Goal: Check status: Check status

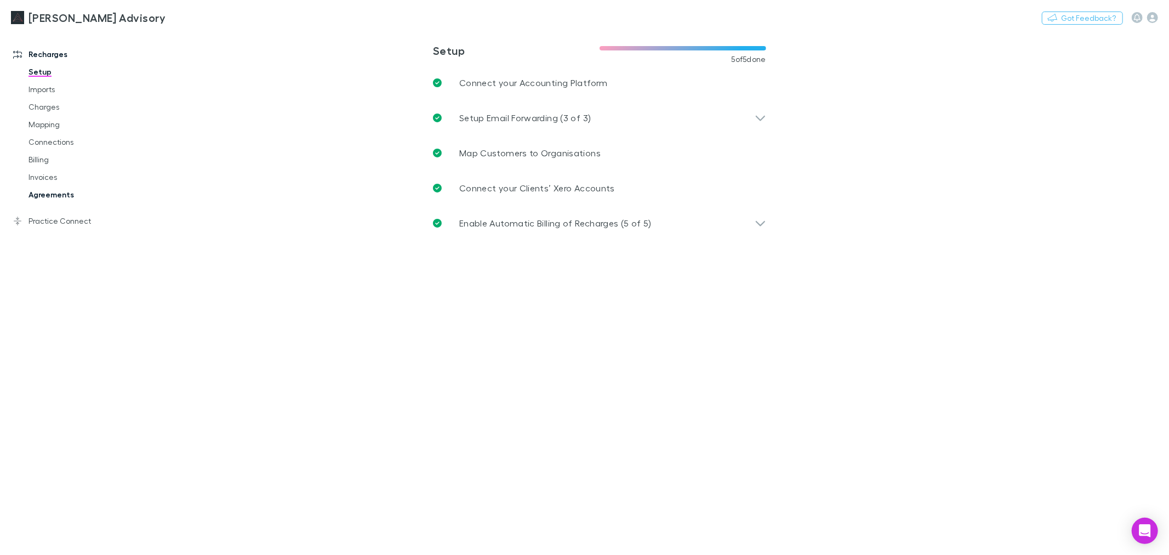
click at [67, 196] on link "Agreements" at bounding box center [85, 195] width 134 height 18
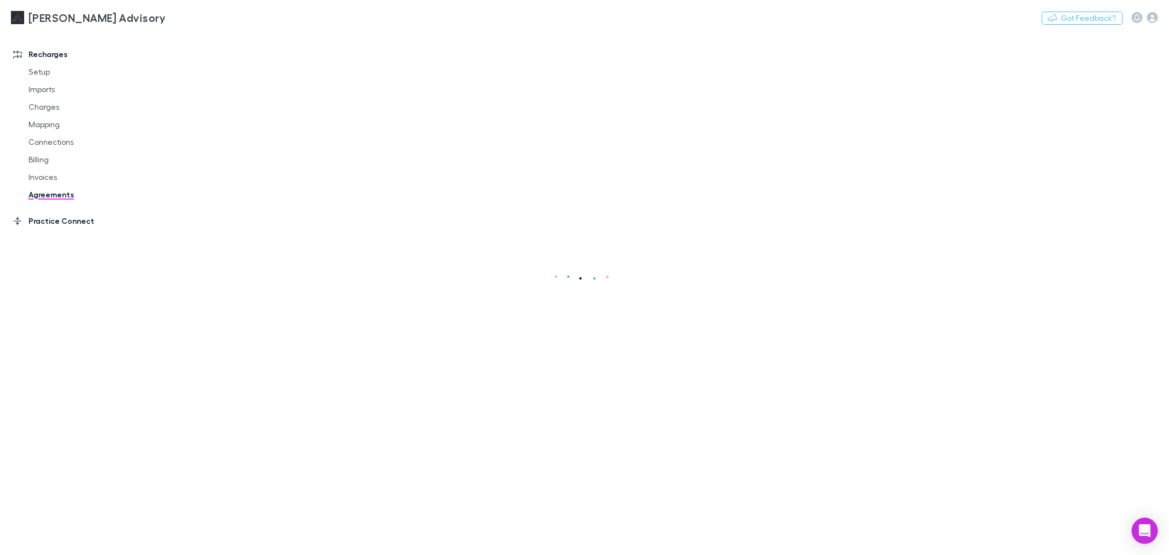
click at [64, 217] on link "Practice Connect" at bounding box center [76, 221] width 149 height 18
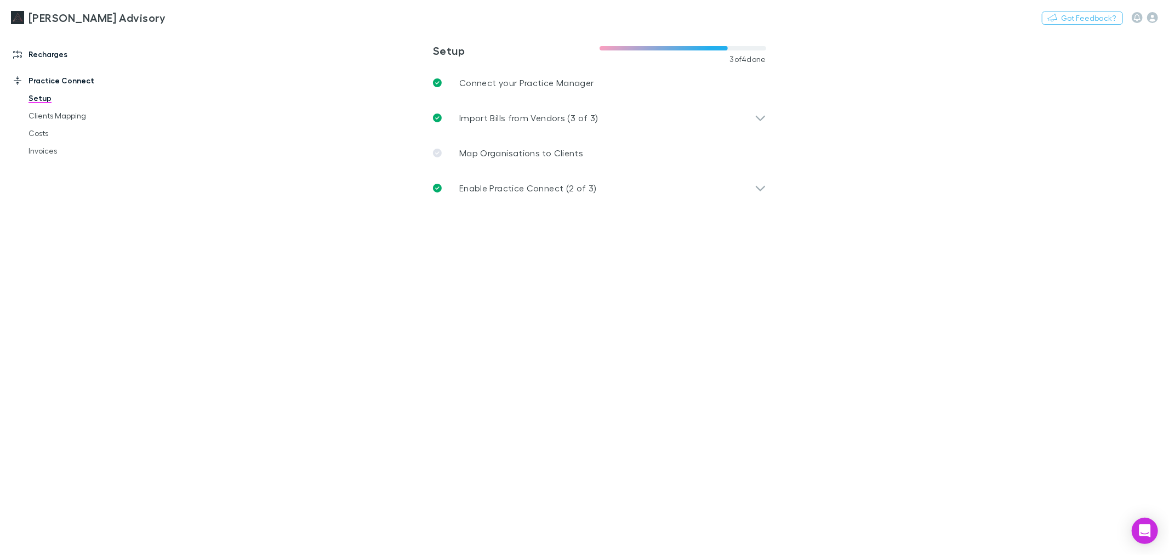
click at [70, 55] on link "Recharges" at bounding box center [76, 54] width 149 height 18
click at [58, 175] on link "Invoices" at bounding box center [85, 177] width 134 height 18
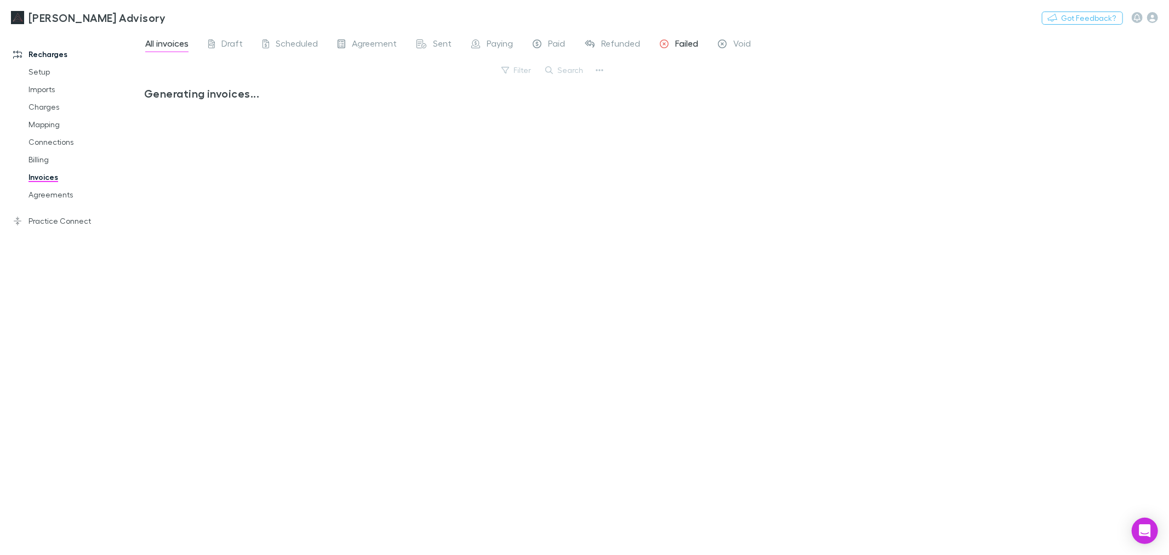
click at [661, 41] on icon at bounding box center [664, 45] width 9 height 12
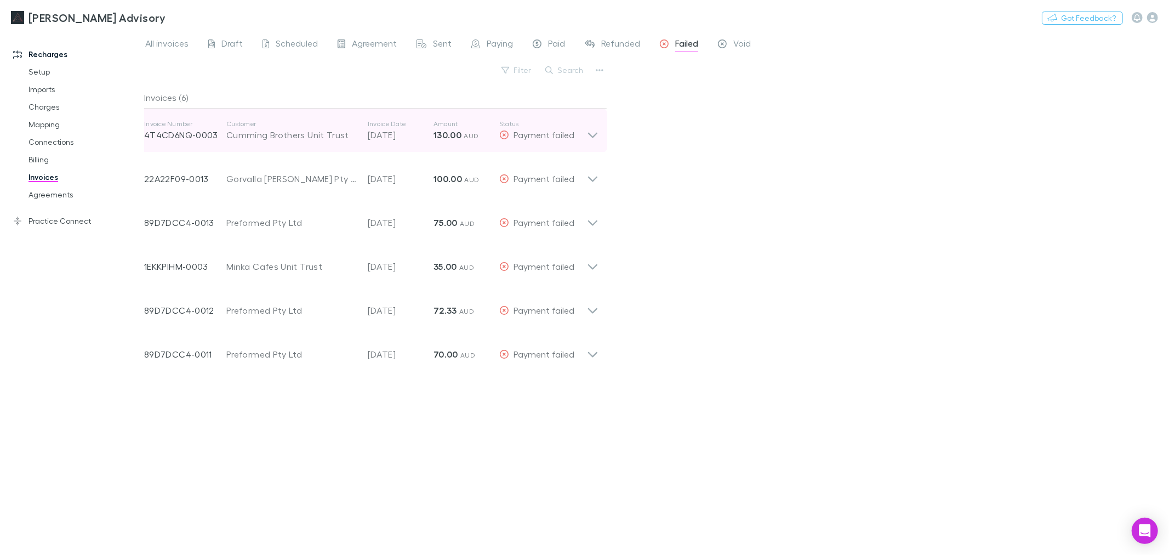
click at [593, 128] on icon at bounding box center [593, 130] width 12 height 22
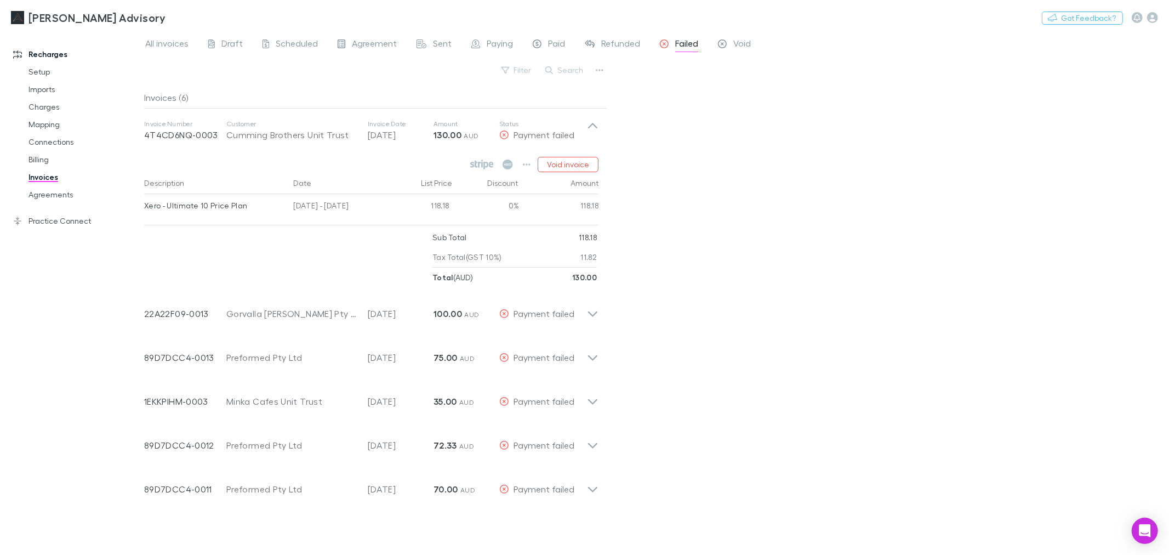
click at [715, 213] on div "All invoices Draft Scheduled Agreement Sent Paying Paid Refunded Failed Void Fi…" at bounding box center [656, 293] width 1025 height 524
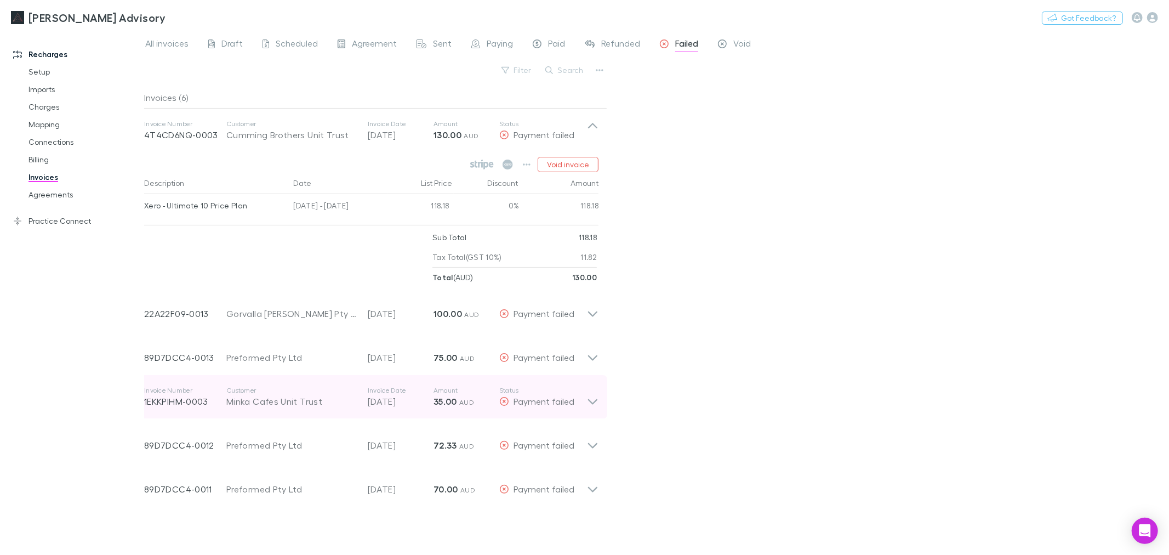
click at [598, 395] on icon at bounding box center [593, 397] width 12 height 22
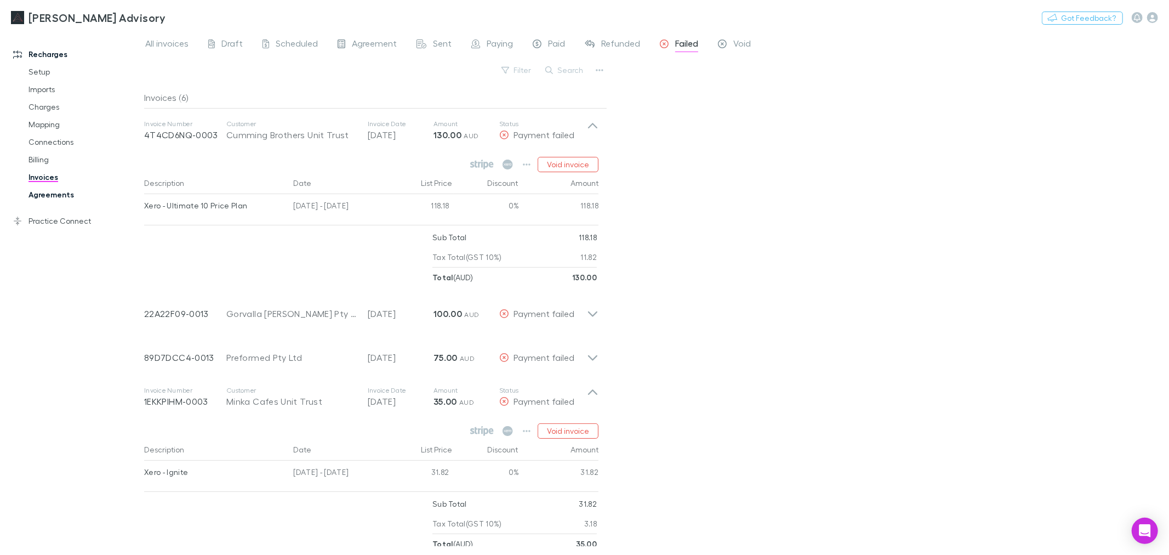
click at [66, 198] on link "Agreements" at bounding box center [85, 195] width 134 height 18
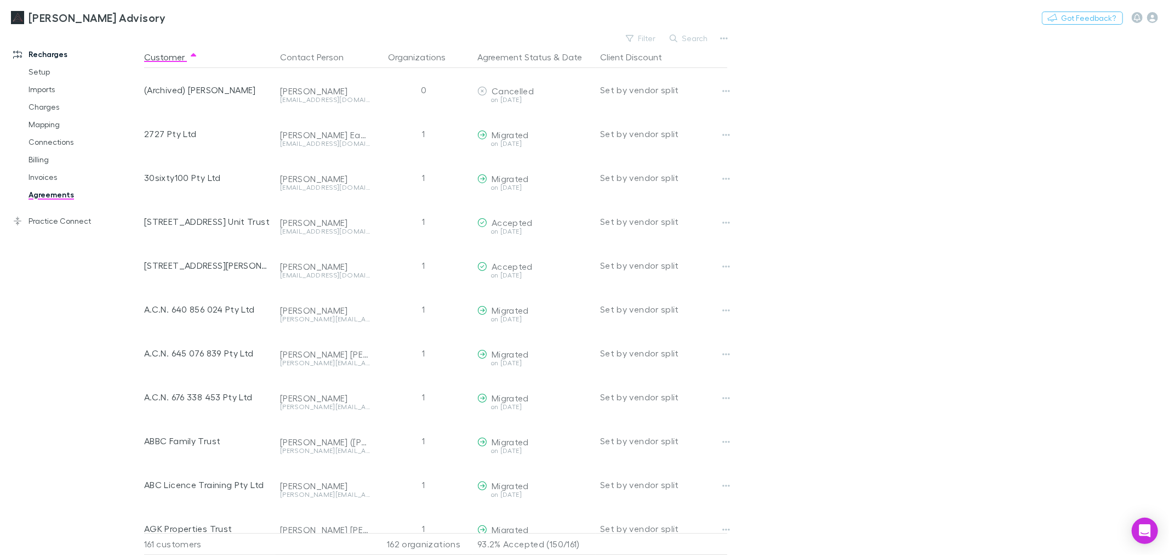
click at [704, 37] on button "Search" at bounding box center [689, 38] width 50 height 13
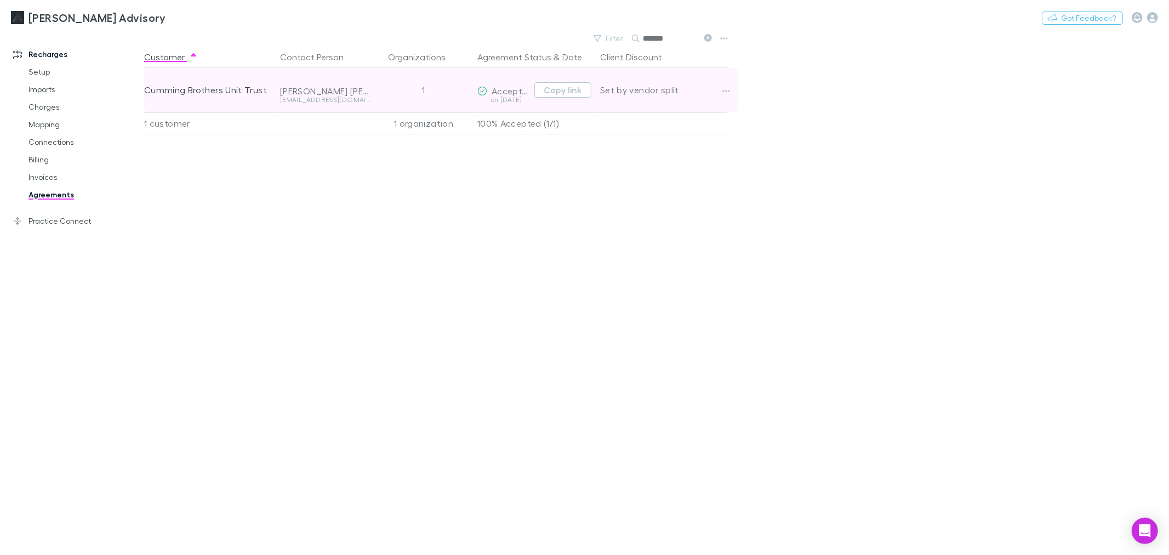
type input "*******"
click at [574, 81] on div "Copy link" at bounding box center [560, 90] width 61 height 46
click at [573, 84] on button "Copy link" at bounding box center [562, 89] width 57 height 15
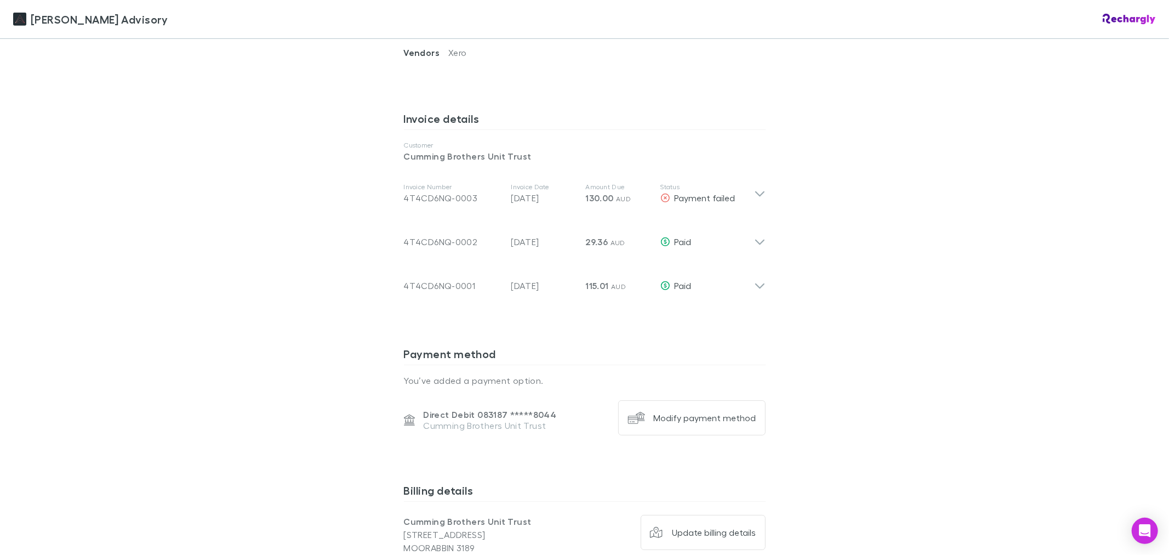
scroll to position [670, 0]
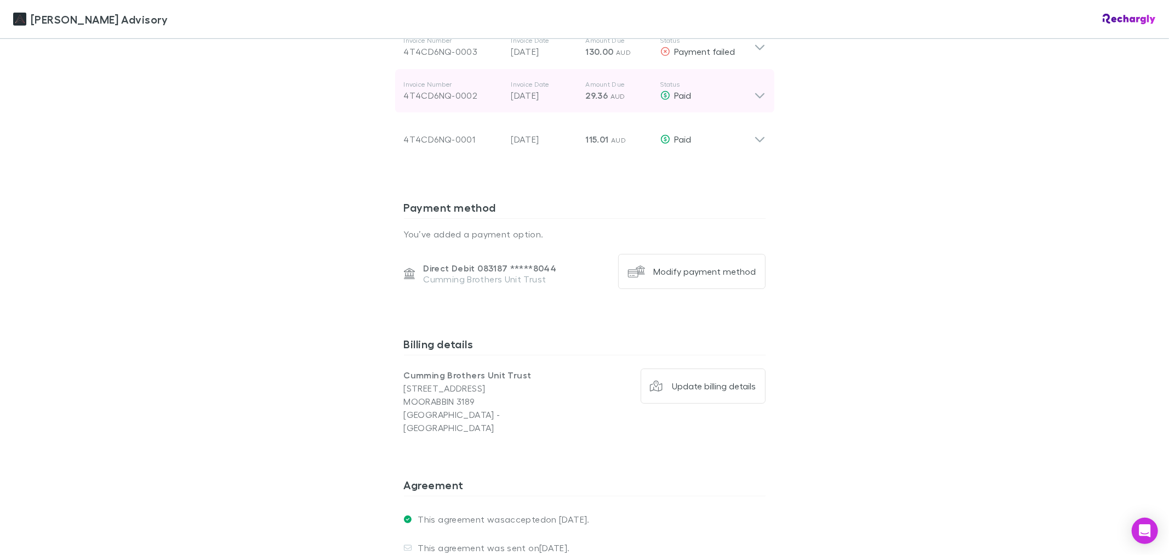
click at [699, 89] on p "Status" at bounding box center [707, 84] width 94 height 9
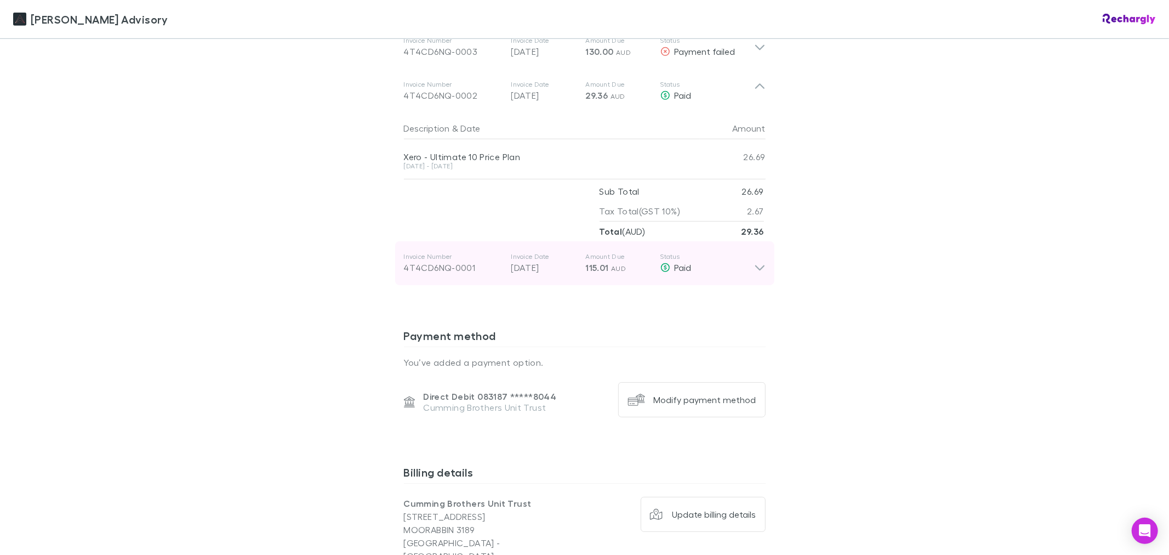
click at [731, 254] on div "Invoice Number 4T4CD6NQ-0001 Invoice Date 20 Jul 2025 Amount Due 115.01 AUD Sta…" at bounding box center [579, 262] width 350 height 39
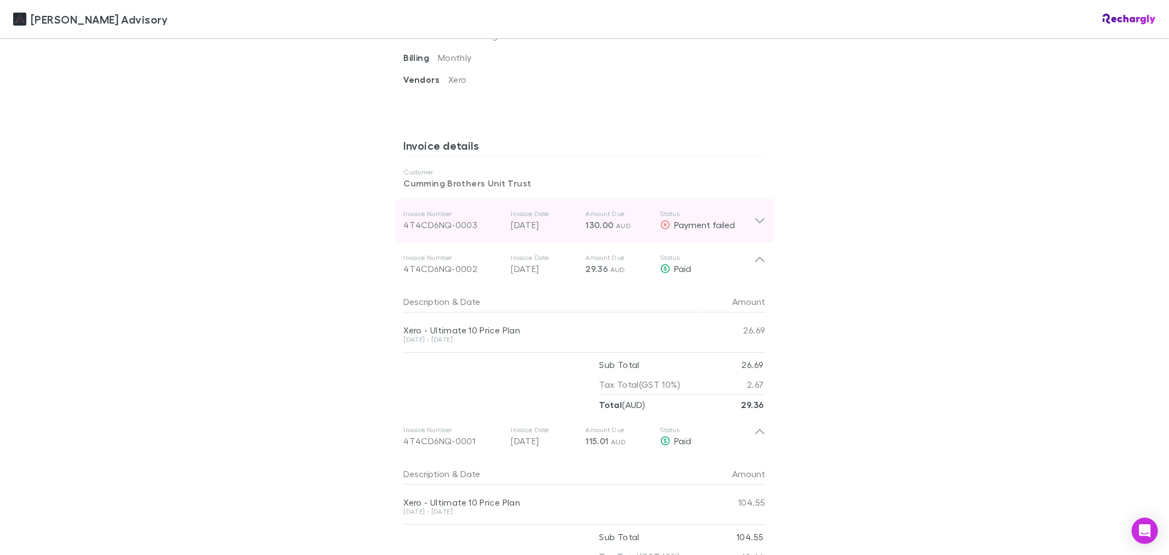
scroll to position [487, 0]
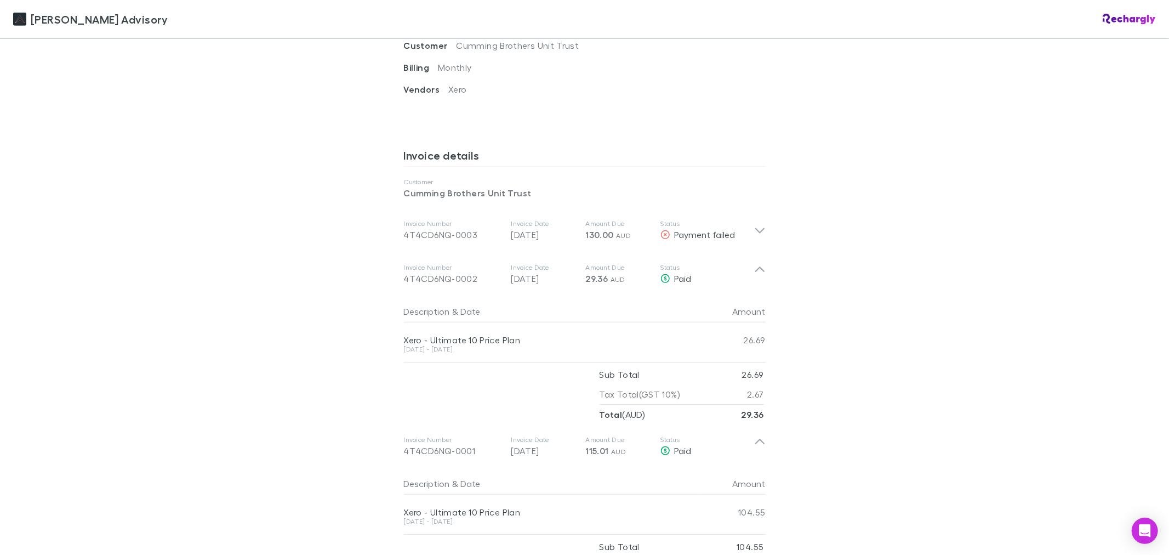
click at [918, 211] on div "Liston Newton Advisory Liston Newton Advisory Software subscriptions agreement …" at bounding box center [584, 277] width 1169 height 555
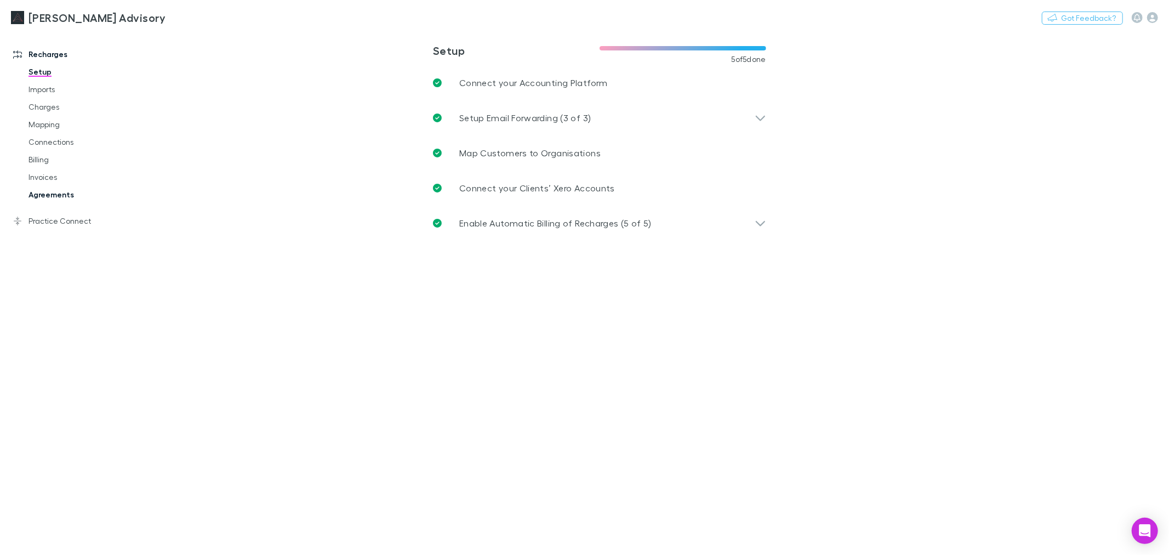
click at [28, 193] on link "Agreements" at bounding box center [85, 195] width 134 height 18
click at [37, 180] on link "Invoices" at bounding box center [85, 177] width 134 height 18
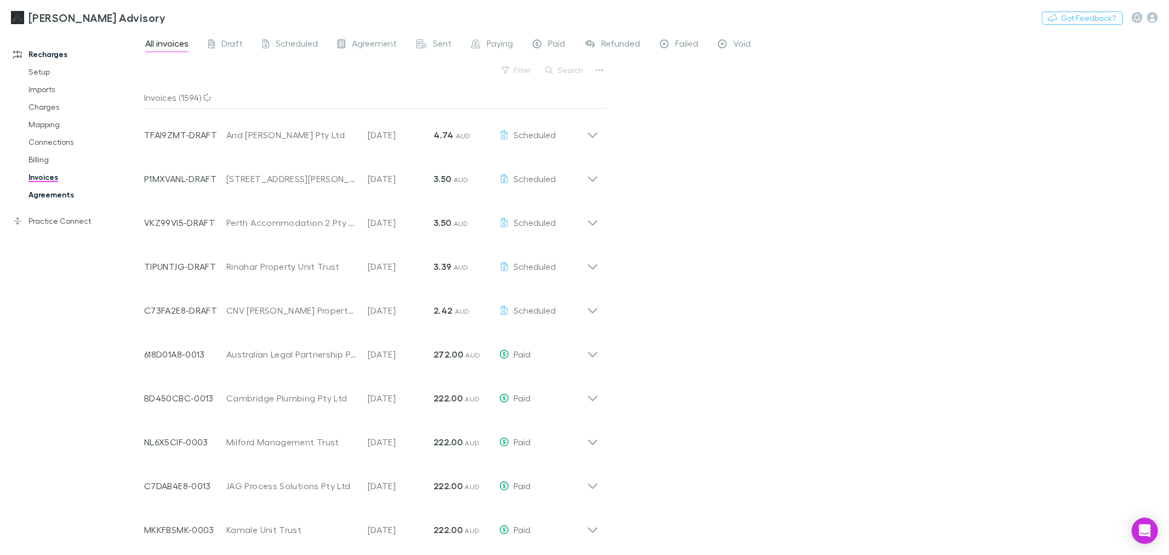
click at [39, 196] on link "Agreements" at bounding box center [85, 195] width 134 height 18
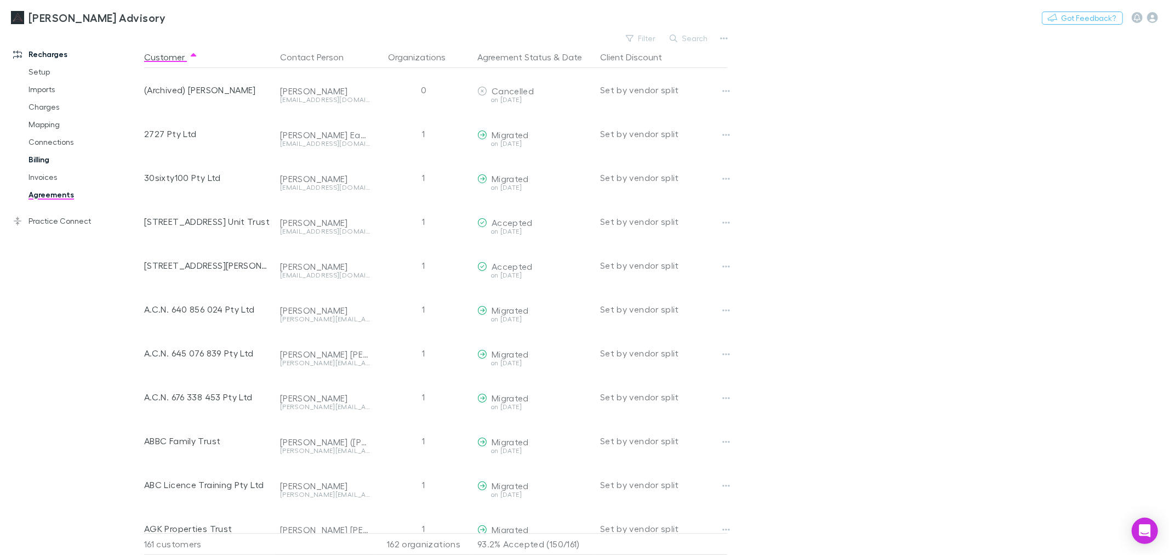
click at [53, 163] on link "Billing" at bounding box center [85, 160] width 134 height 18
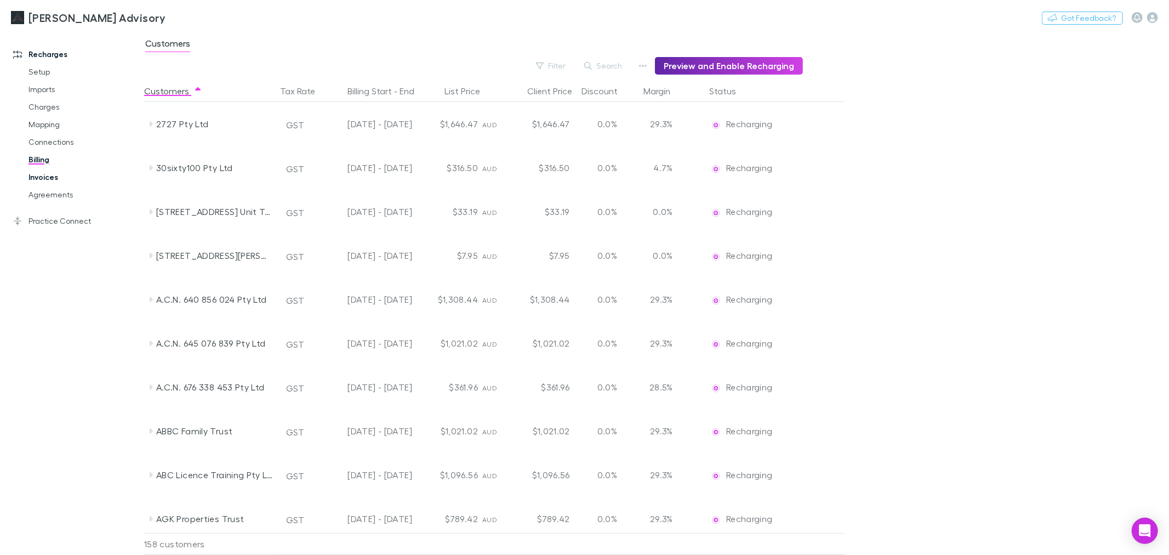
click at [41, 176] on link "Invoices" at bounding box center [85, 177] width 134 height 18
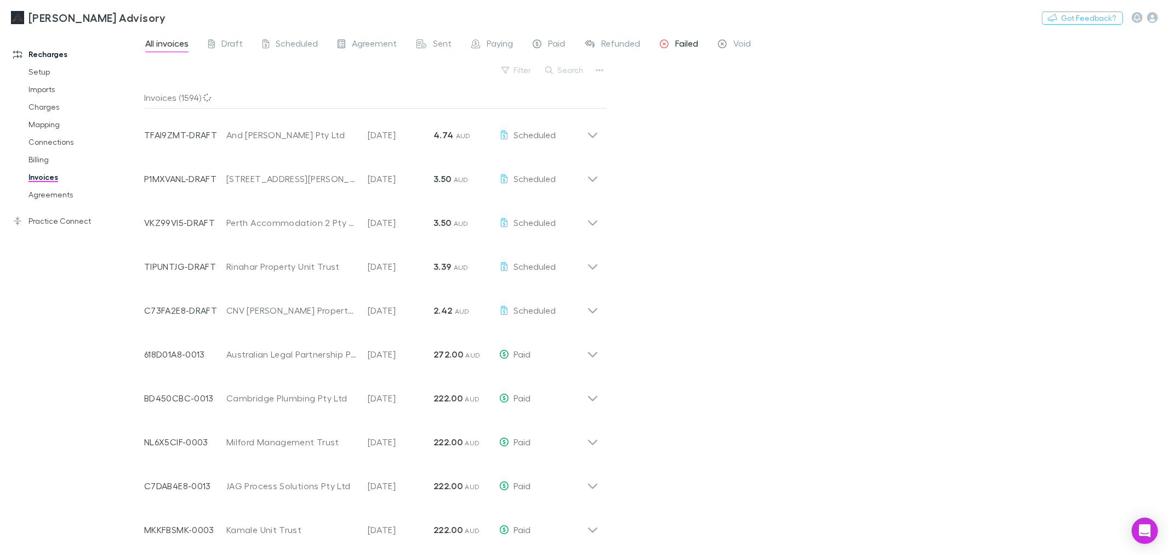
click at [686, 41] on span "Failed" at bounding box center [686, 45] width 23 height 14
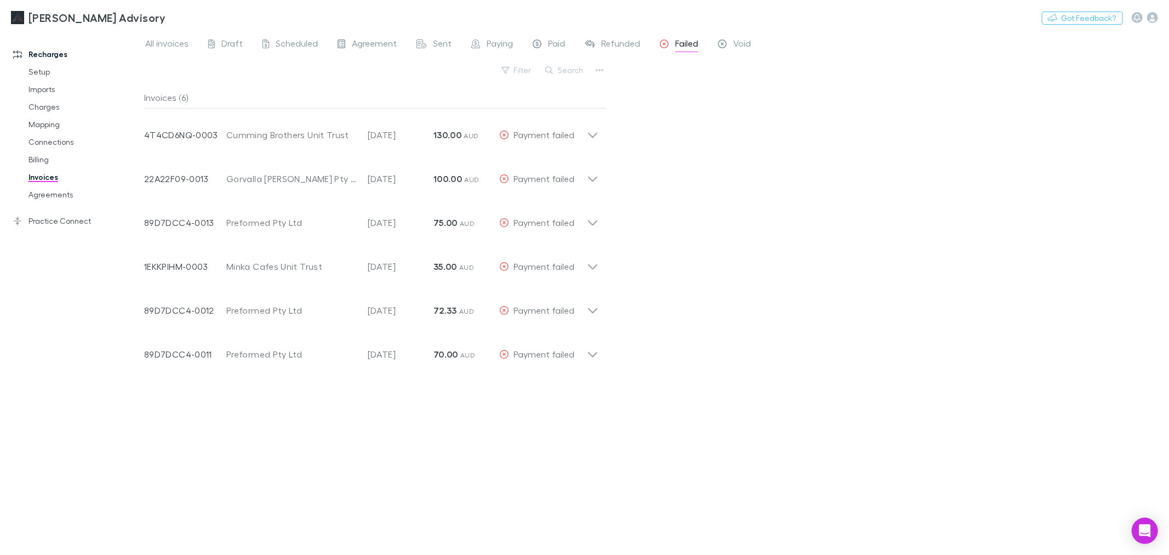
drag, startPoint x: 837, startPoint y: 326, endPoint x: 813, endPoint y: 454, distance: 130.4
click at [837, 327] on div "All invoices Draft Scheduled Agreement Sent Paying Paid Refunded Failed Void Fi…" at bounding box center [656, 293] width 1025 height 524
click at [741, 239] on div "All invoices Draft Scheduled Agreement Sent Paying Paid Refunded Failed Void Fi…" at bounding box center [656, 293] width 1025 height 524
